Goal: Task Accomplishment & Management: Use online tool/utility

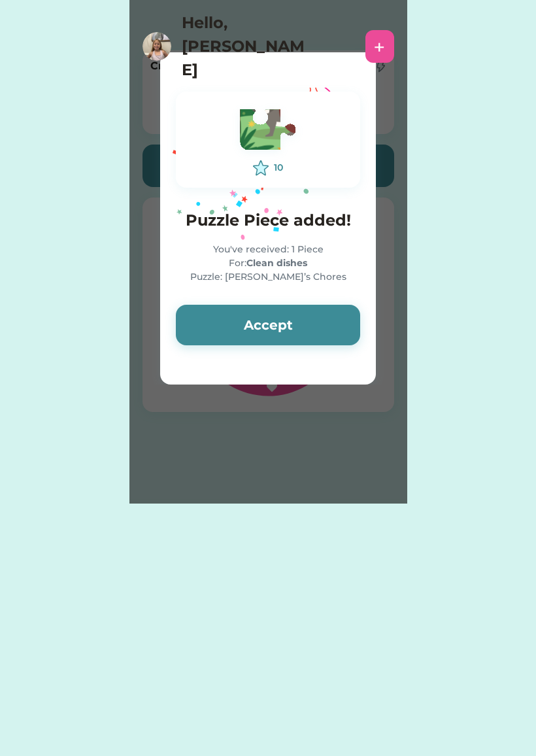
click at [312, 323] on button "Accept" at bounding box center [268, 325] width 184 height 41
click at [318, 324] on button "Accept" at bounding box center [268, 325] width 184 height 41
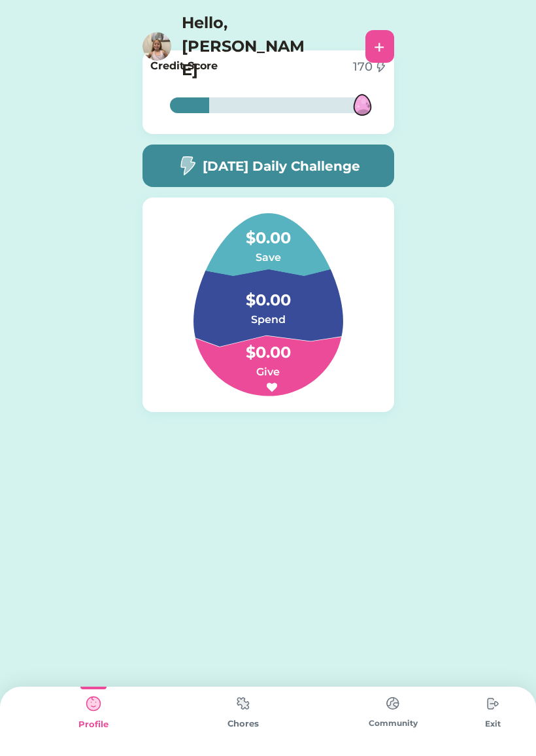
click at [264, 712] on div "Chores" at bounding box center [243, 720] width 150 height 69
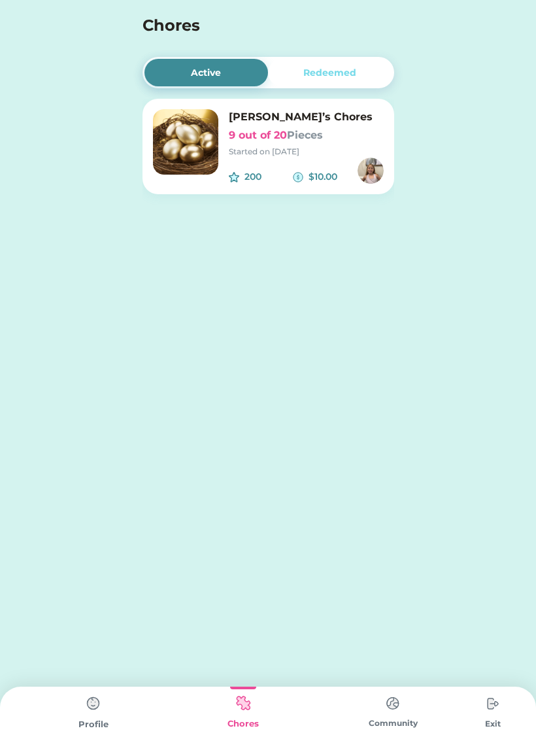
click at [285, 139] on h6 "9 out of 20 Pieces" at bounding box center [306, 135] width 155 height 16
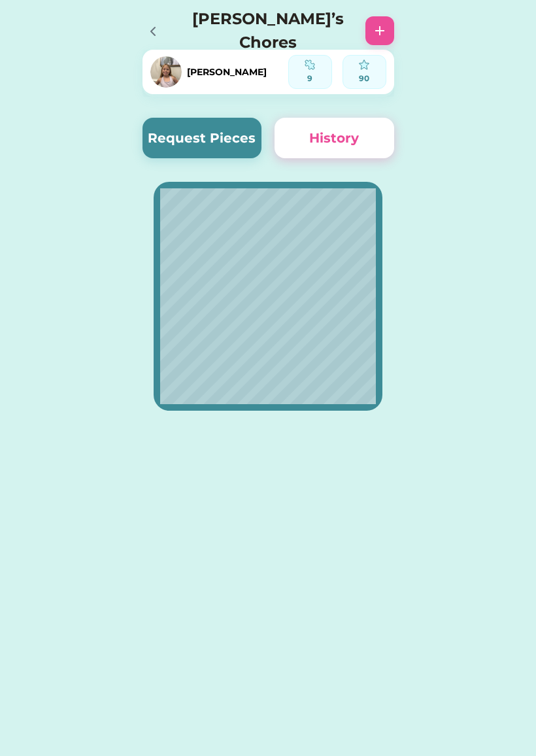
click at [227, 144] on button "Request Pieces" at bounding box center [202, 138] width 120 height 41
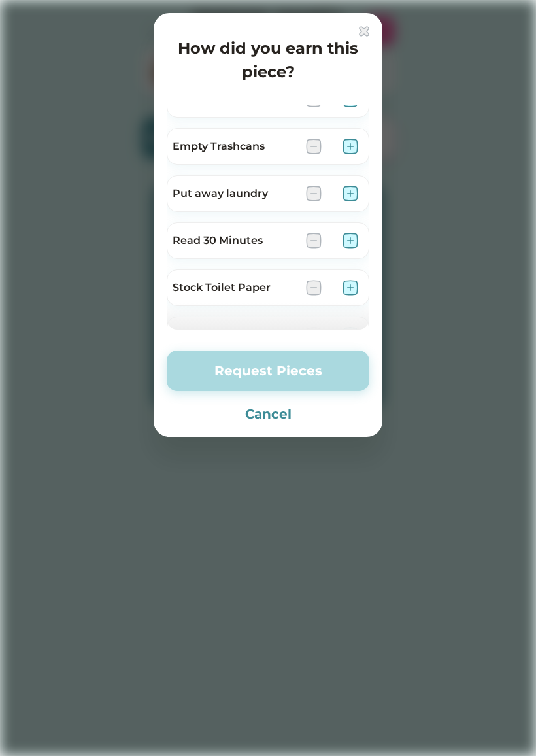
scroll to position [355, 0]
click at [350, 238] on img at bounding box center [351, 239] width 16 height 16
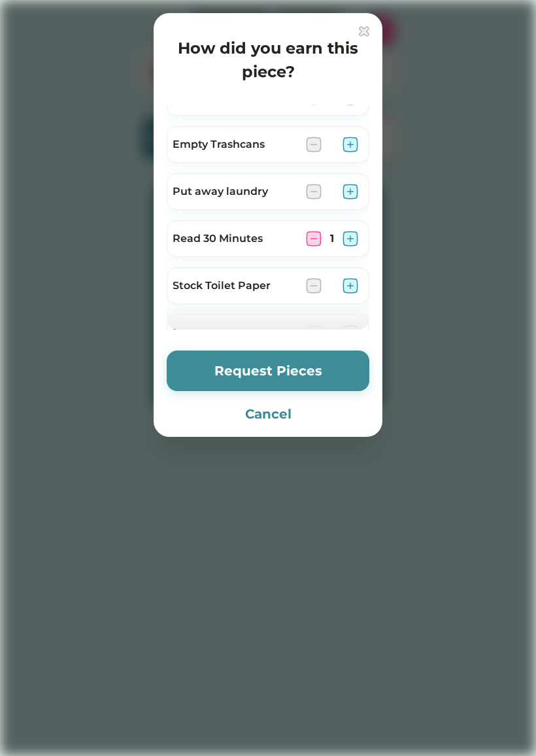
click at [356, 237] on img at bounding box center [351, 239] width 16 height 16
click at [352, 238] on img at bounding box center [351, 239] width 16 height 16
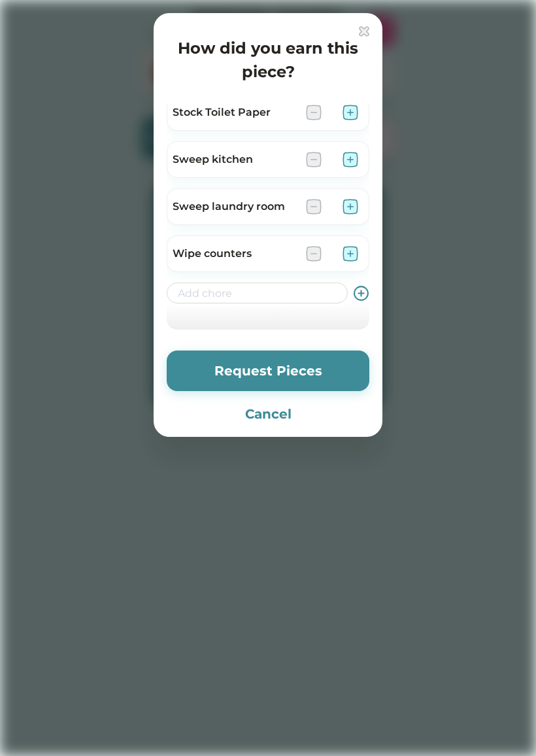
scroll to position [528, 0]
click at [348, 255] on img at bounding box center [351, 254] width 16 height 16
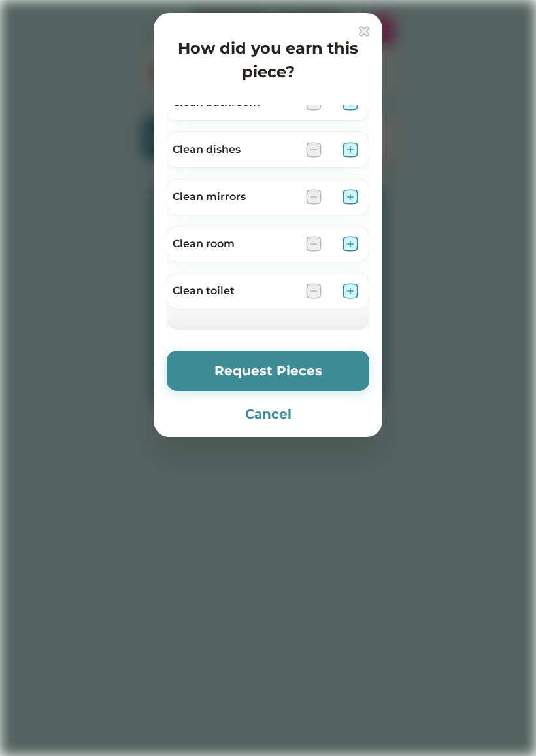
scroll to position [20, 0]
click at [348, 199] on img at bounding box center [351, 198] width 16 height 16
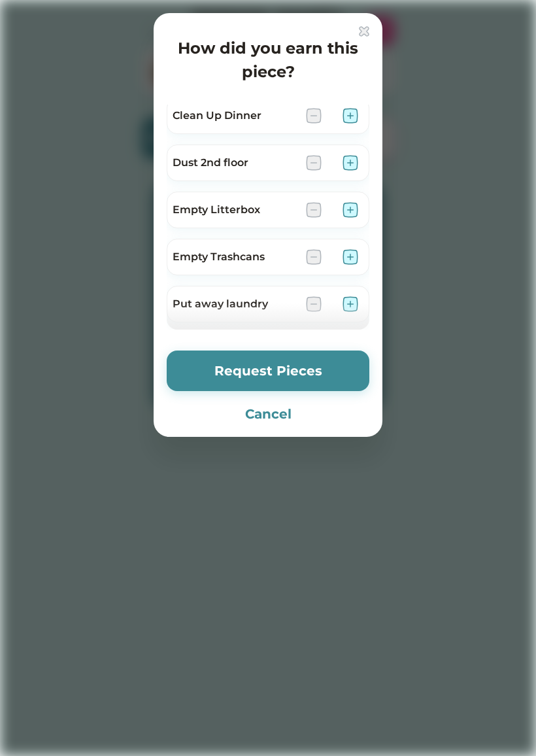
click at [333, 372] on button "Request Pieces" at bounding box center [268, 370] width 203 height 41
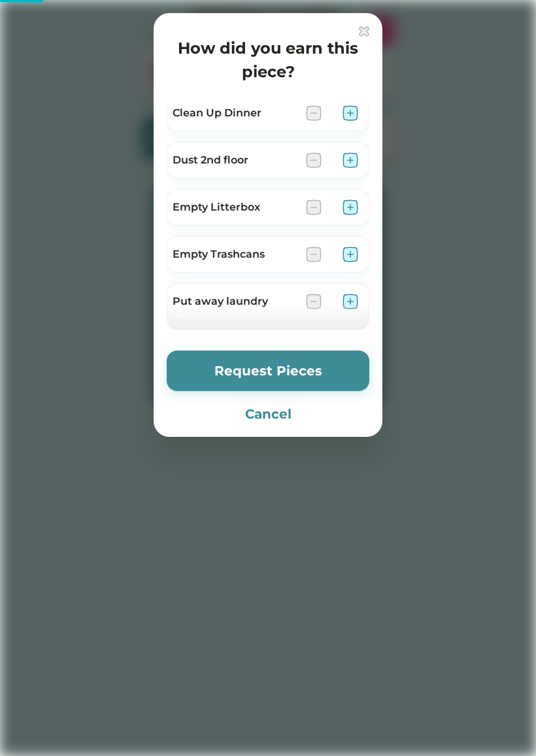
scroll to position [246, 0]
